Goal: Check status: Check status

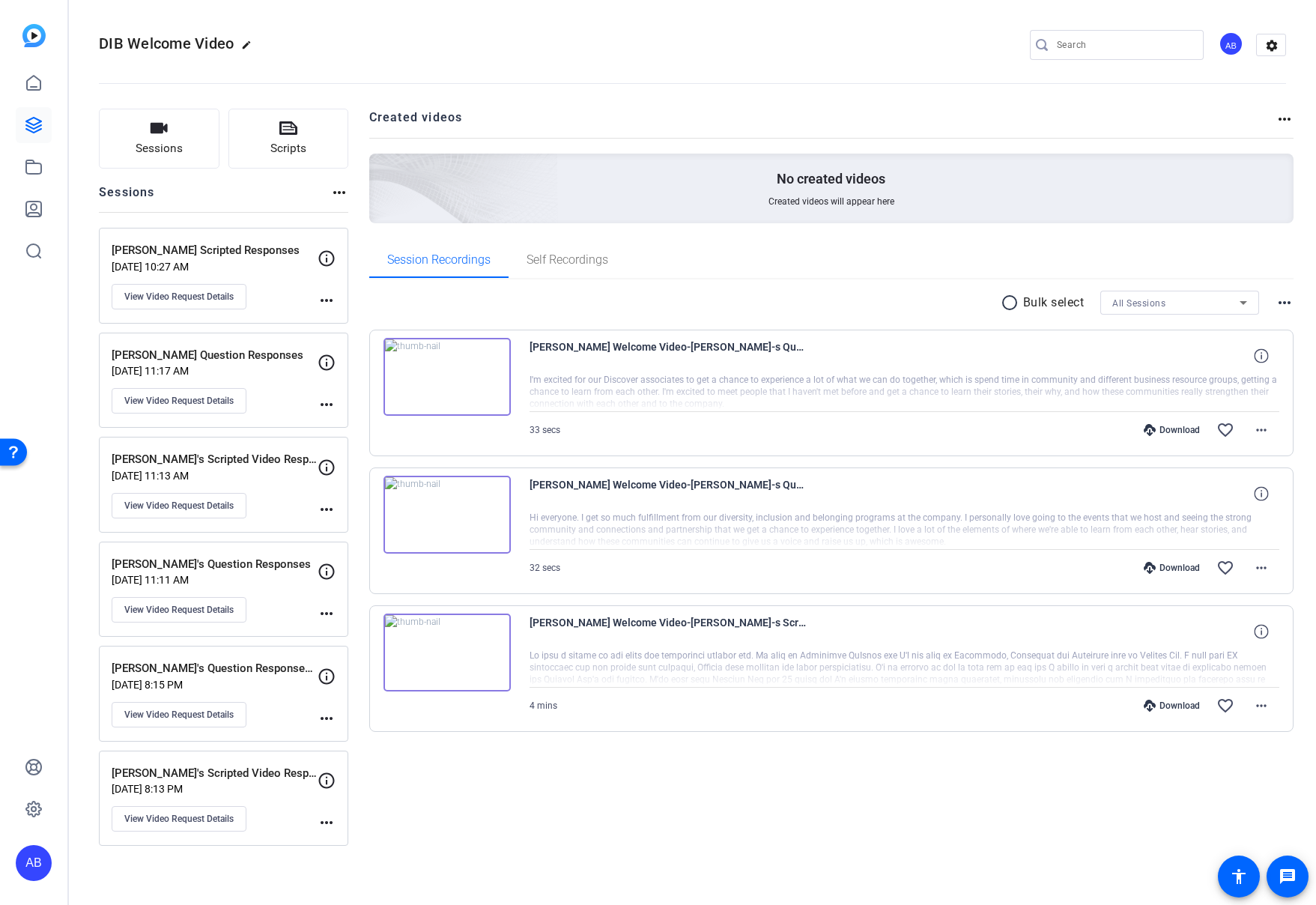
click at [225, 264] on p "[DATE] 10:27 AM" at bounding box center [215, 267] width 206 height 12
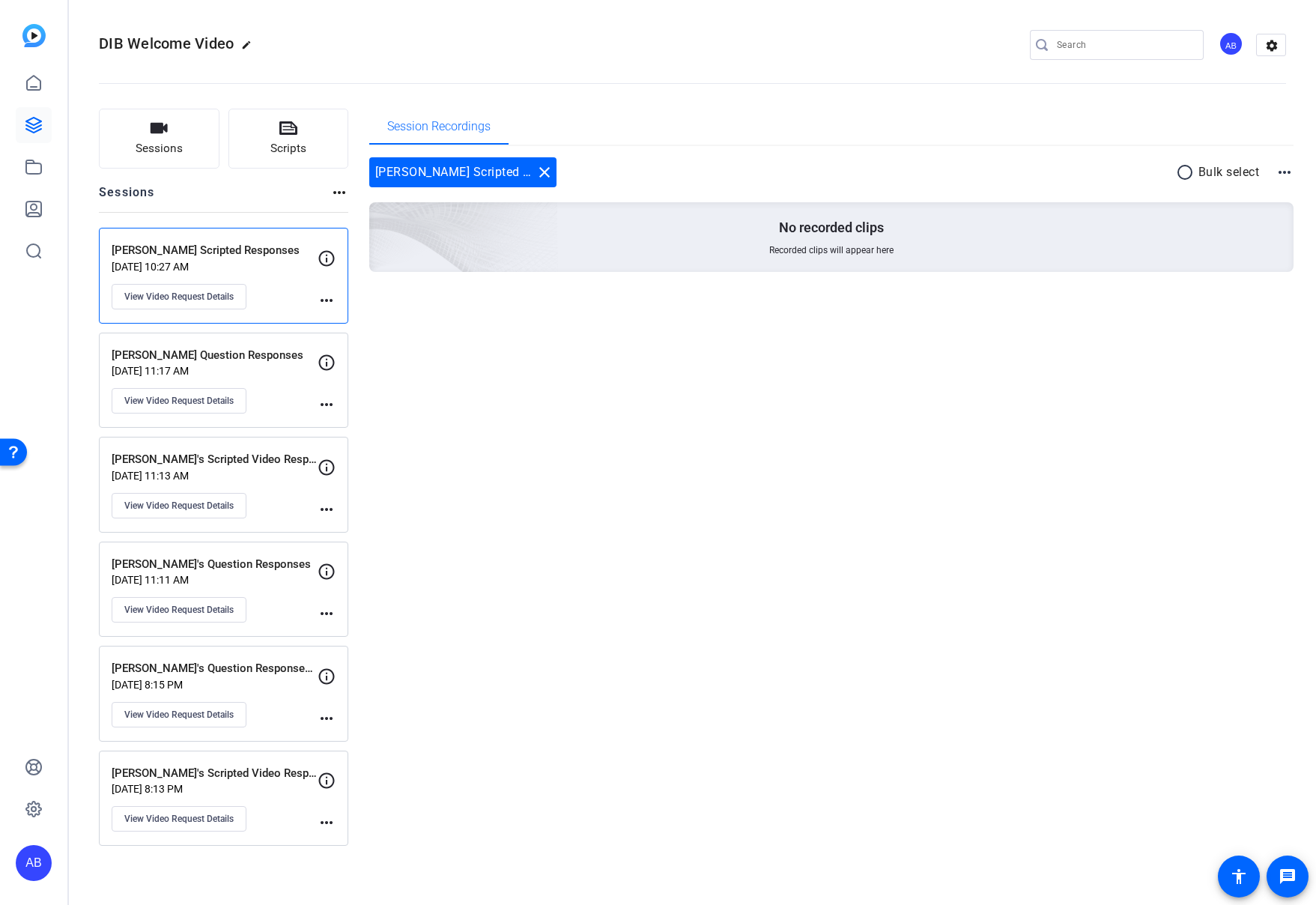
click at [275, 366] on p "[DATE] 11:17 AM" at bounding box center [215, 371] width 206 height 12
click at [288, 487] on div "[PERSON_NAME]'s Scripted Video Response [DATE] 11:13 AM View Video Request Deta…" at bounding box center [215, 485] width 206 height 67
click at [269, 268] on p "[DATE] 10:27 AM" at bounding box center [215, 267] width 206 height 12
